Goal: Find specific page/section: Find specific page/section

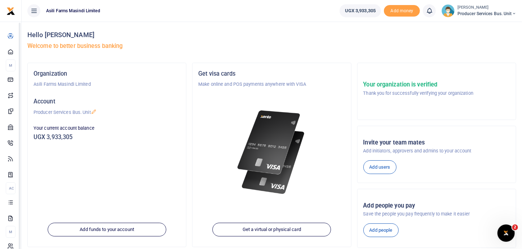
click at [183, 43] on h5 "Welcome to better business banking" at bounding box center [271, 46] width 489 height 7
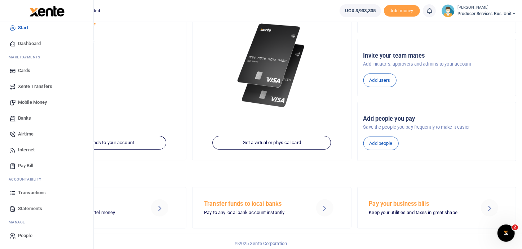
scroll to position [90, 0]
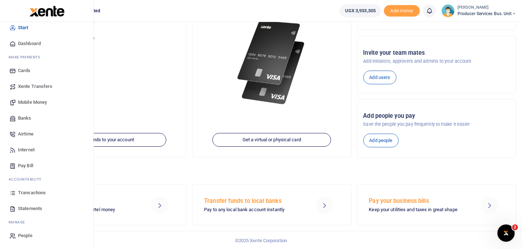
click at [40, 194] on span "Transactions" at bounding box center [32, 192] width 28 height 7
